Goal: Check status: Check status

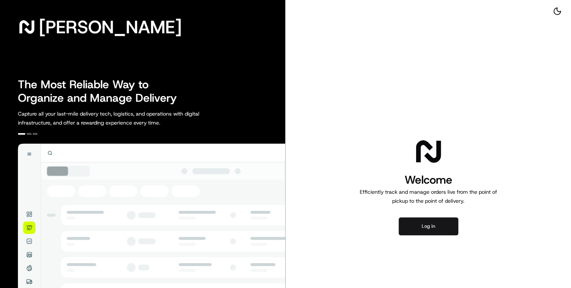
click at [420, 227] on button "Log in" at bounding box center [429, 226] width 60 height 18
